Goal: Contribute content

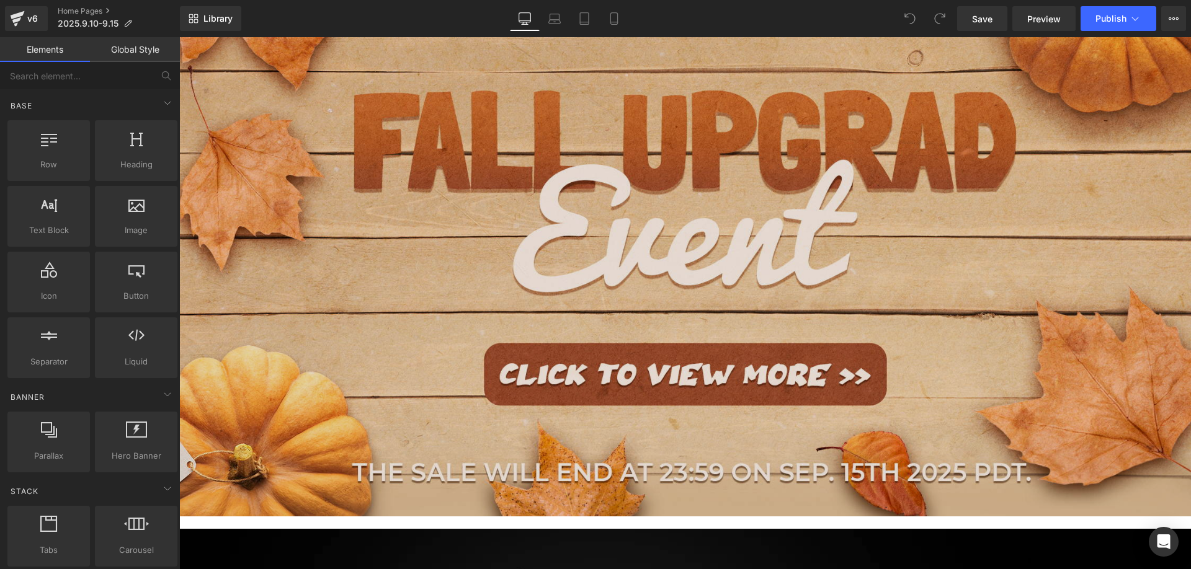
scroll to position [620, 0]
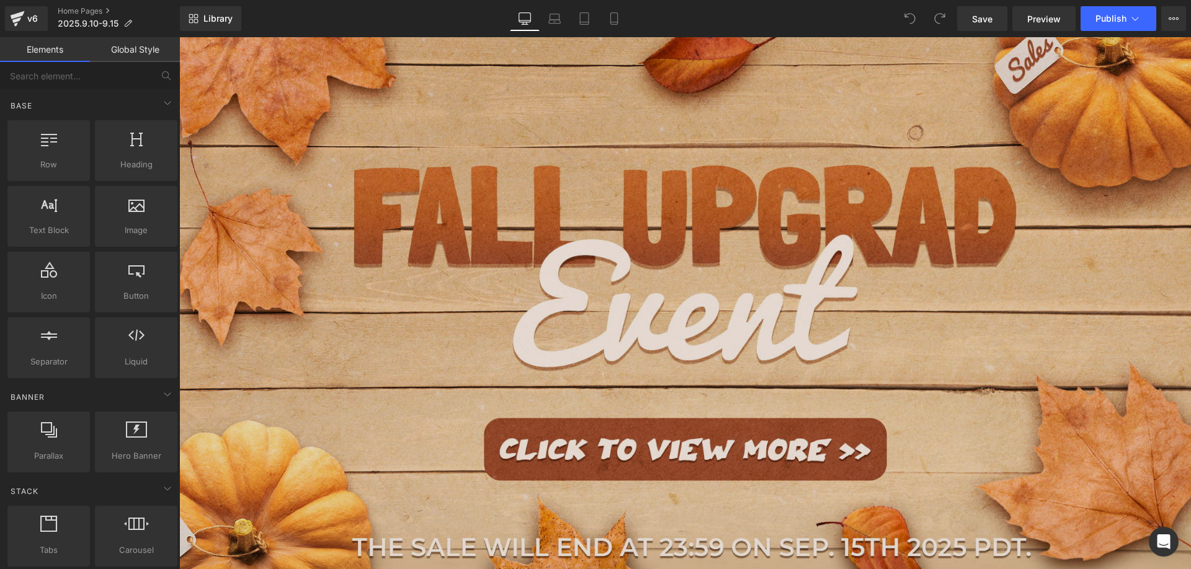
click at [480, 275] on img at bounding box center [685, 296] width 1012 height 592
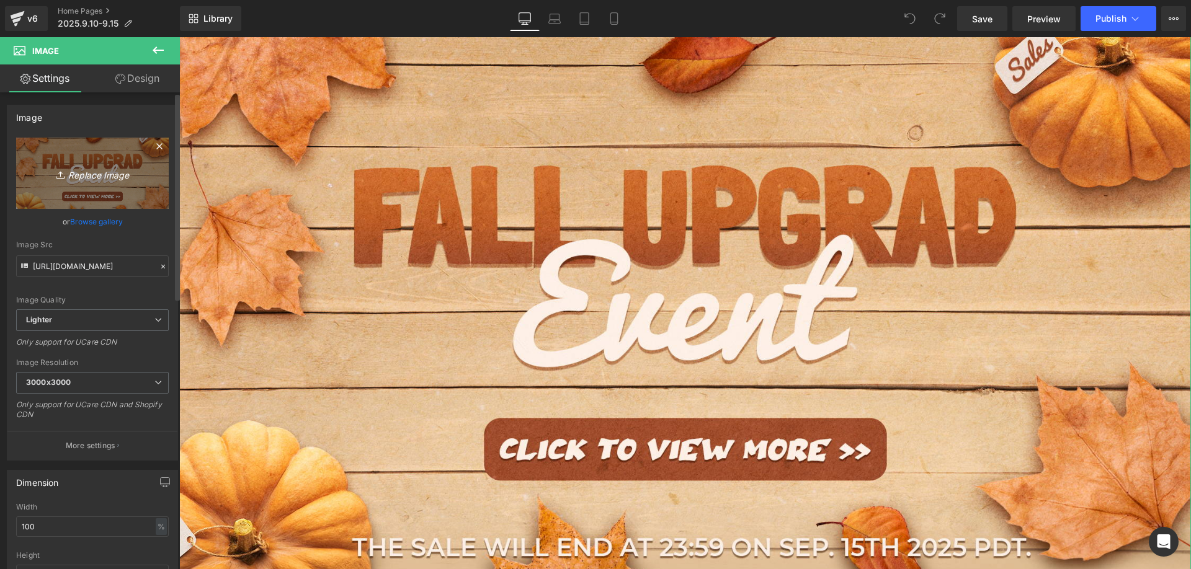
click at [106, 167] on icon "Replace Image" at bounding box center [92, 174] width 99 height 16
type input "C:\fakepath\15.jpg"
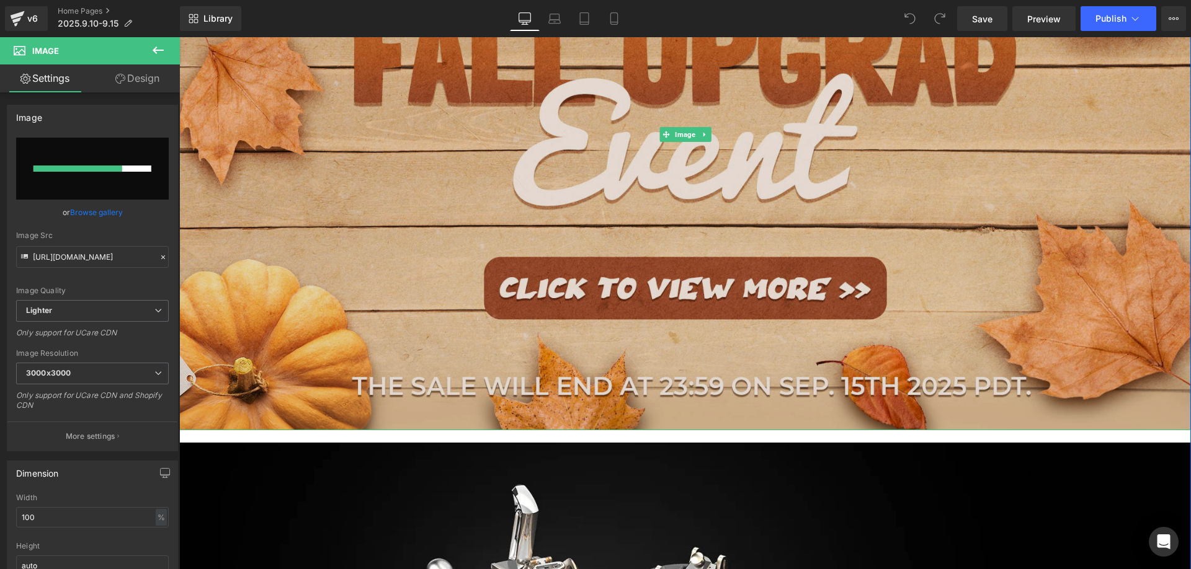
scroll to position [806, 0]
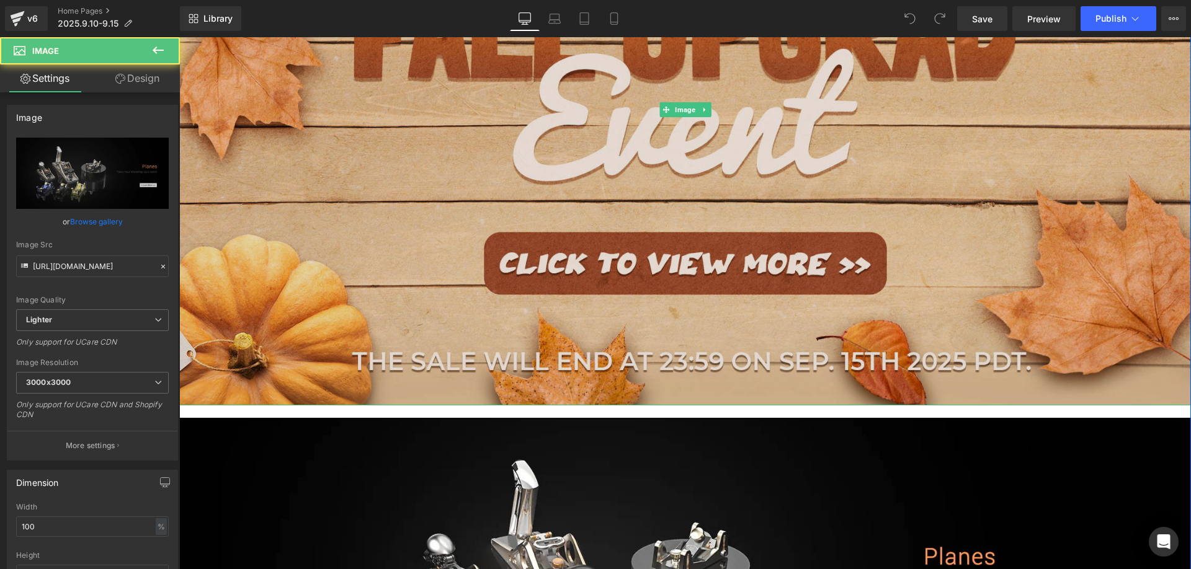
click at [450, 189] on img at bounding box center [685, 110] width 1012 height 592
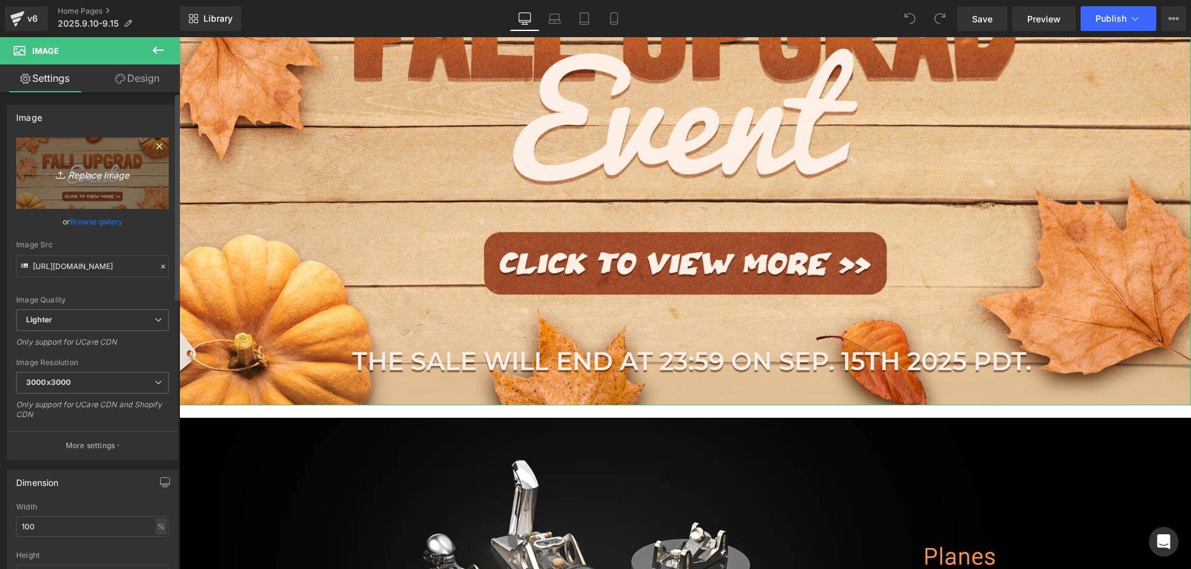
click at [124, 170] on icon "Replace Image" at bounding box center [92, 174] width 99 height 16
type input "C:\fakepath\15.jpg"
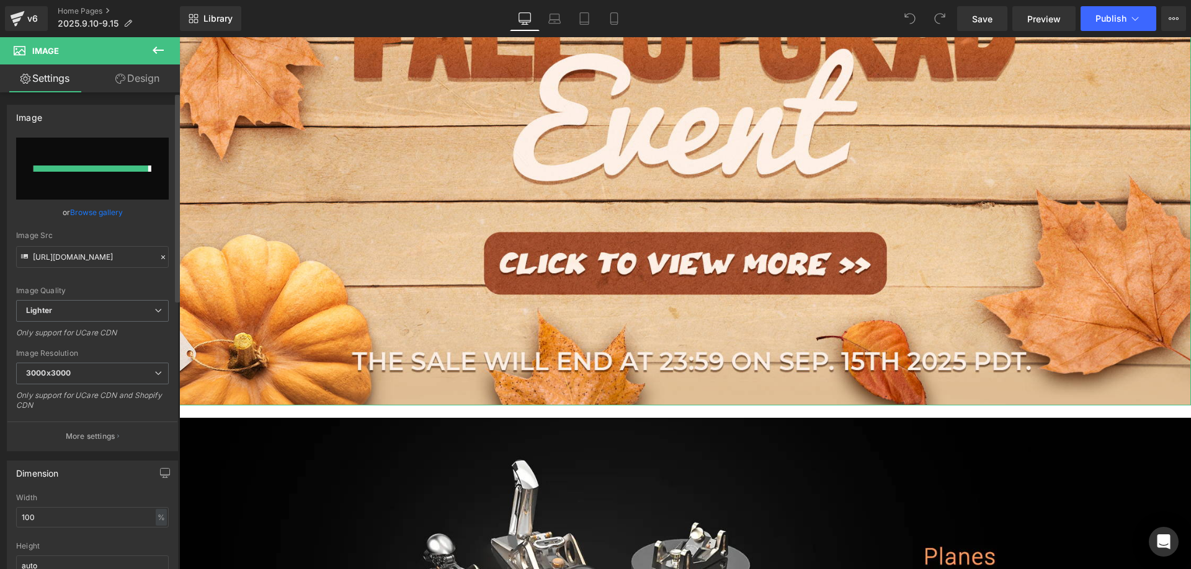
type input "[URL][DOMAIN_NAME]"
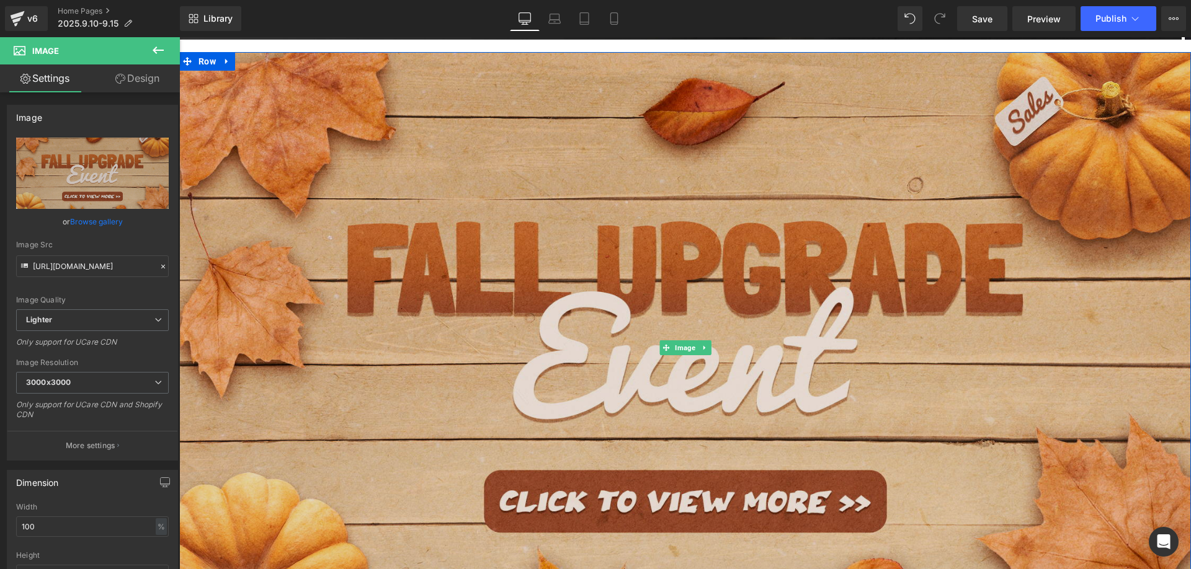
scroll to position [558, 0]
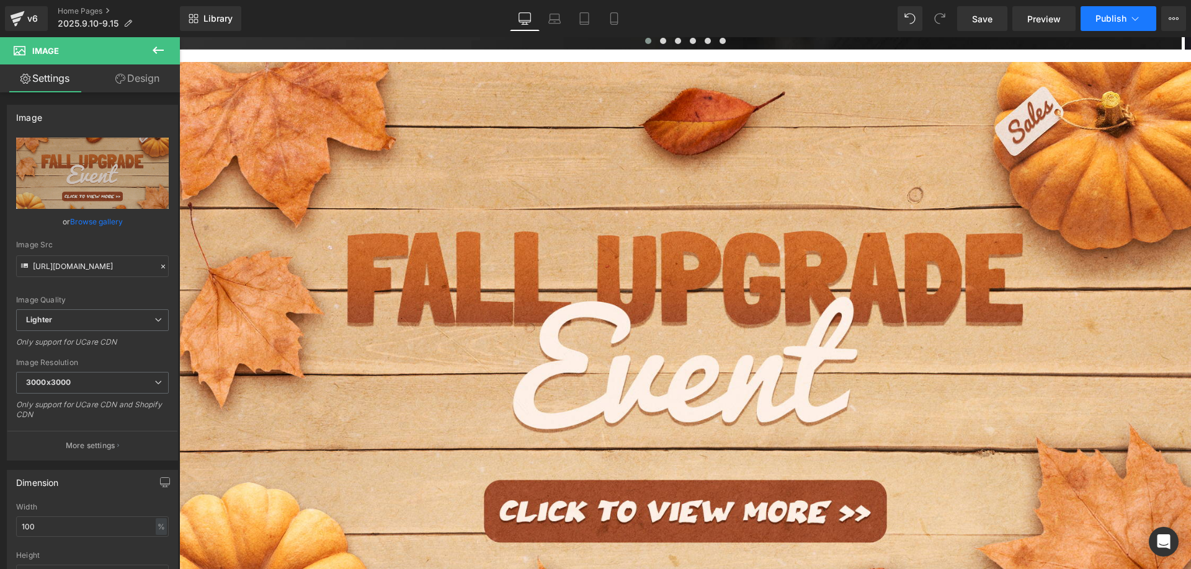
click at [1106, 19] on span "Publish" at bounding box center [1111, 19] width 31 height 10
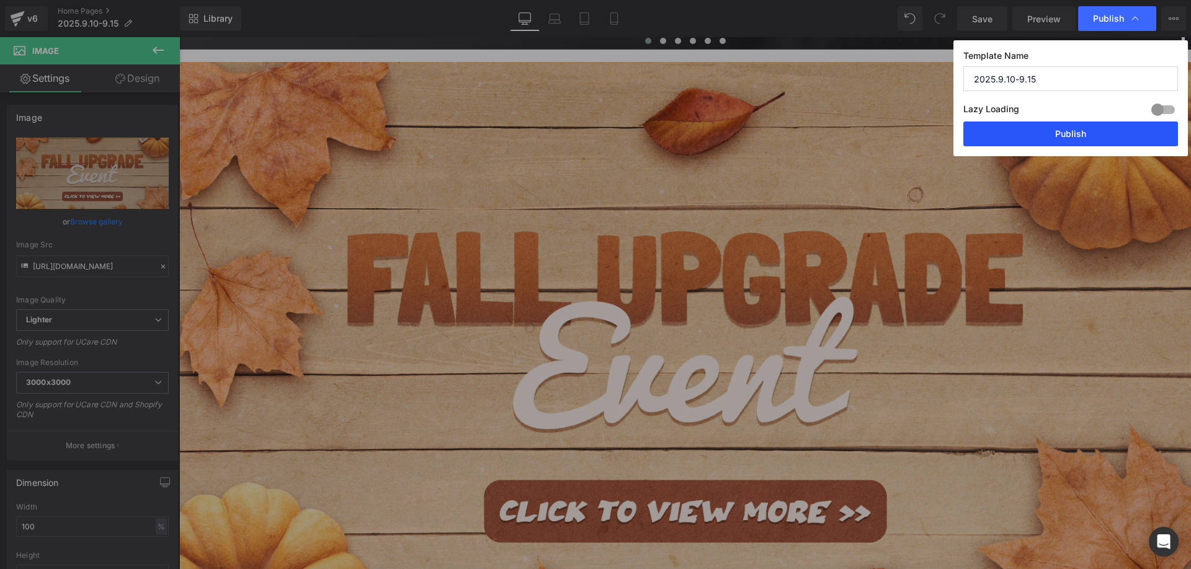
click at [1048, 126] on button "Publish" at bounding box center [1070, 134] width 215 height 25
